Goal: Navigation & Orientation: Find specific page/section

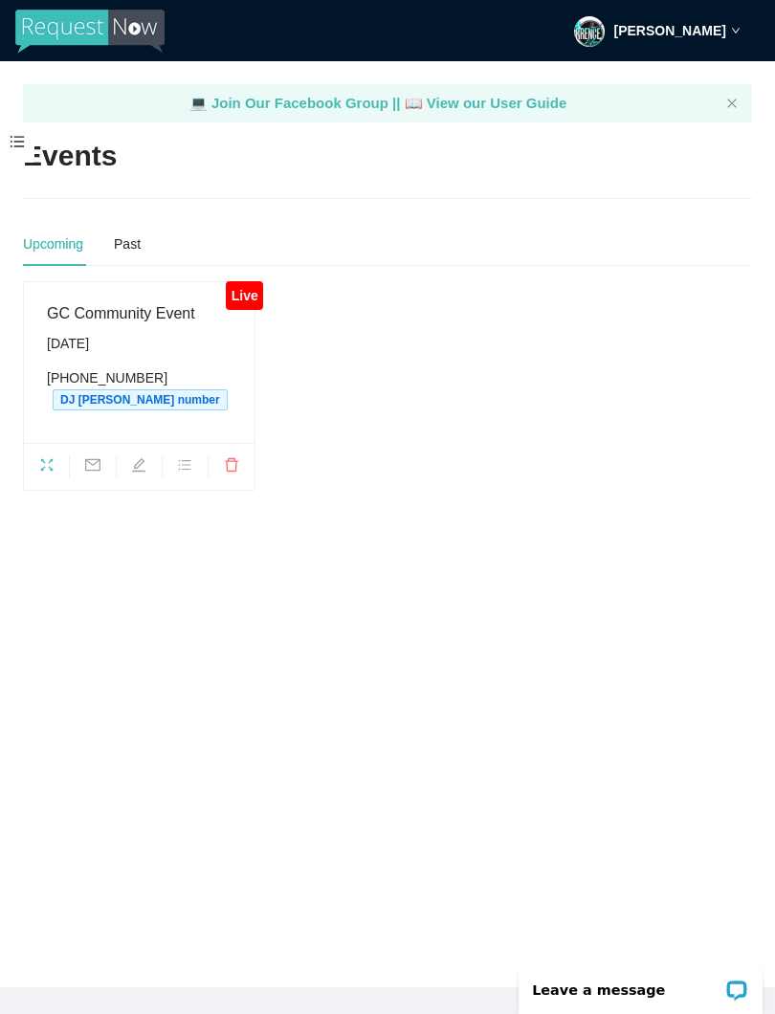
click at [243, 294] on div "Live" at bounding box center [244, 295] width 37 height 29
click at [47, 476] on span "fullscreen" at bounding box center [46, 467] width 45 height 21
